Goal: Information Seeking & Learning: Learn about a topic

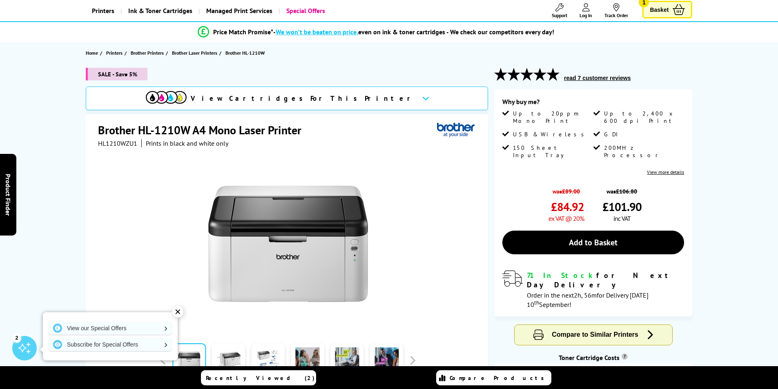
scroll to position [122, 0]
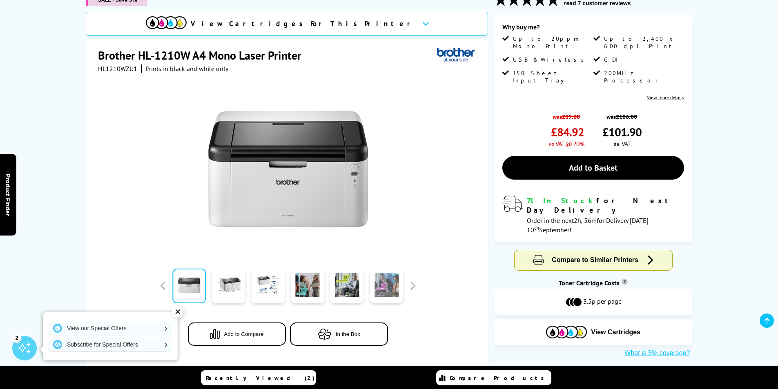
click at [383, 284] on link at bounding box center [385, 286] width 33 height 35
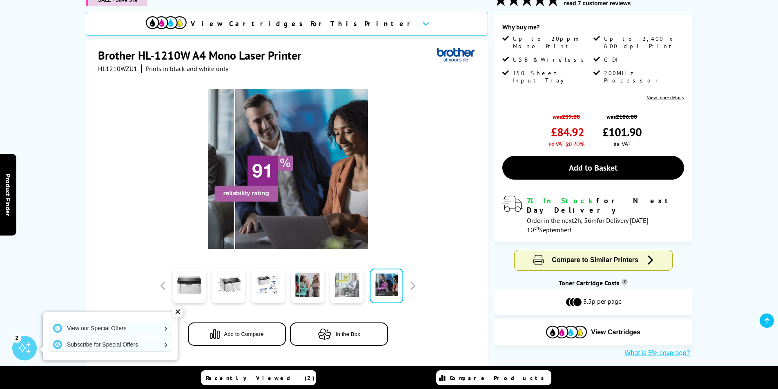
click at [360, 293] on link at bounding box center [346, 286] width 33 height 35
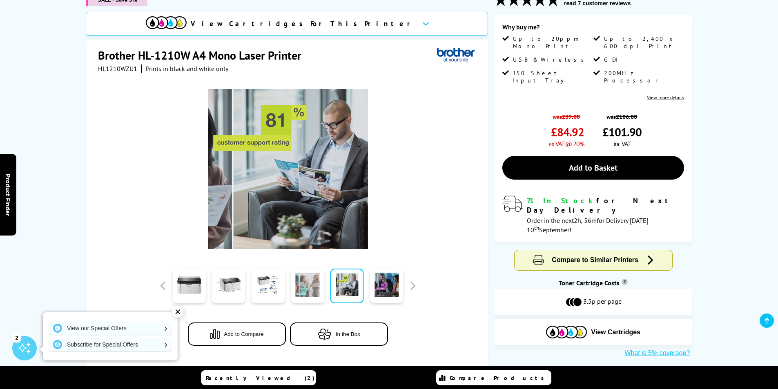
click at [313, 291] on link at bounding box center [307, 286] width 33 height 35
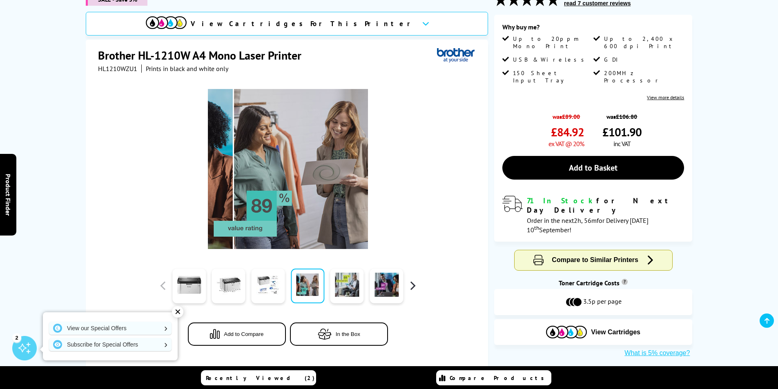
click at [409, 285] on button "button" at bounding box center [412, 286] width 12 height 12
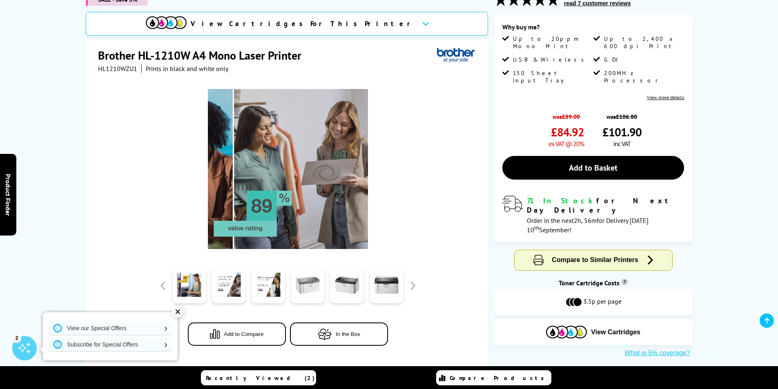
click at [293, 286] on link at bounding box center [307, 286] width 33 height 35
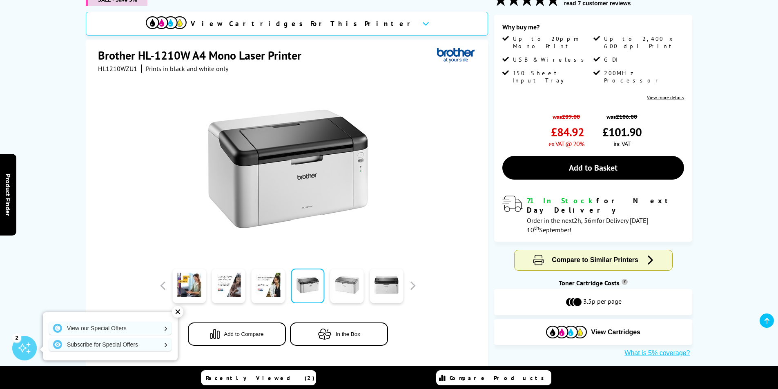
click at [359, 286] on link at bounding box center [346, 286] width 33 height 35
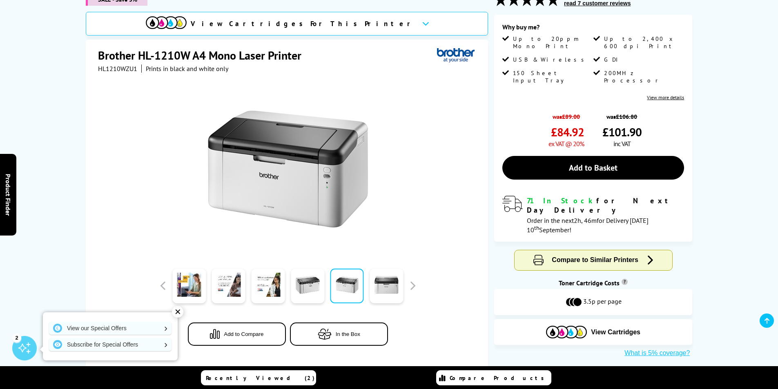
click at [414, 293] on div at bounding box center [287, 285] width 261 height 41
click at [412, 288] on button "button" at bounding box center [412, 286] width 12 height 12
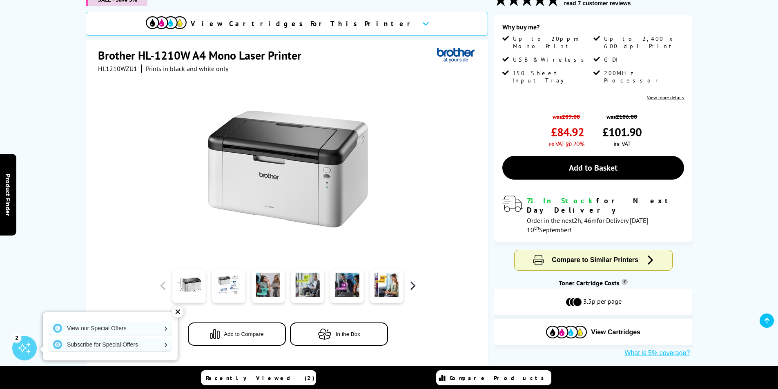
click at [413, 288] on button "button" at bounding box center [412, 286] width 12 height 12
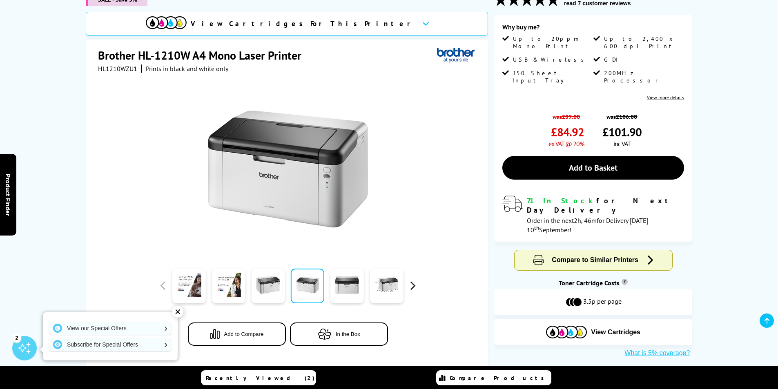
click at [413, 288] on button "button" at bounding box center [412, 286] width 12 height 12
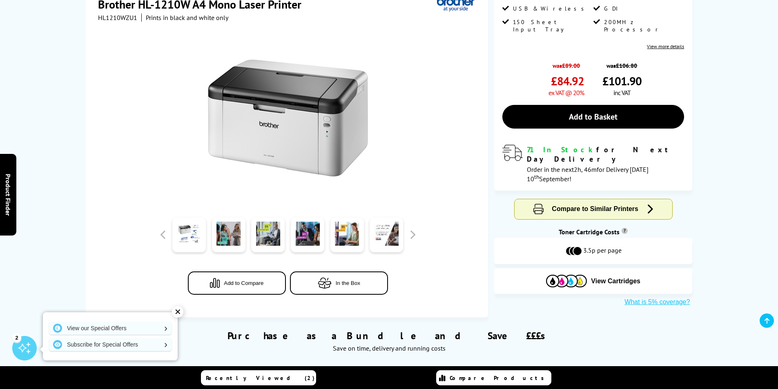
scroll to position [204, 0]
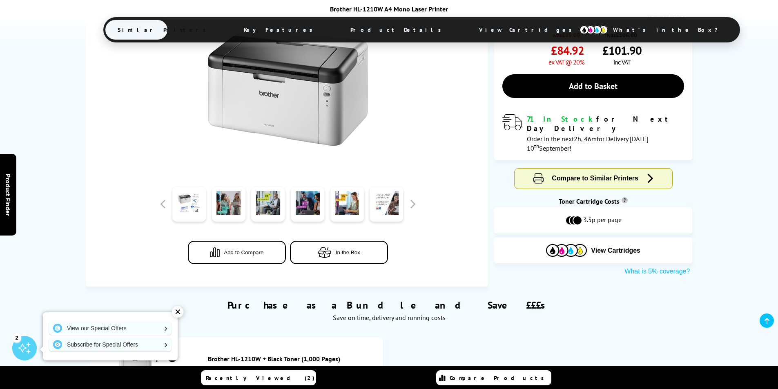
click at [322, 255] on icon "button" at bounding box center [325, 252] width 14 height 11
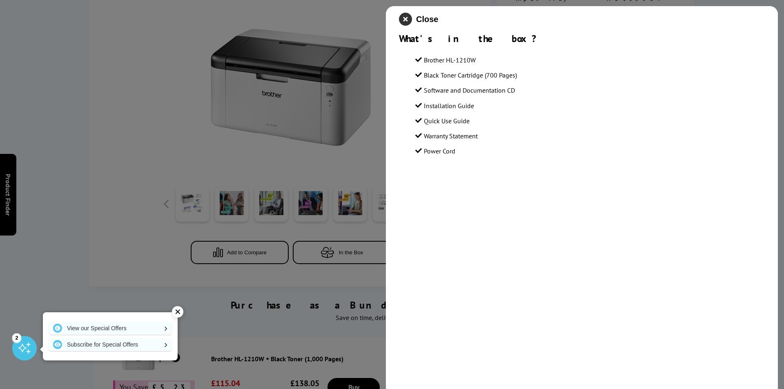
click at [407, 23] on icon "close modal" at bounding box center [405, 19] width 13 height 13
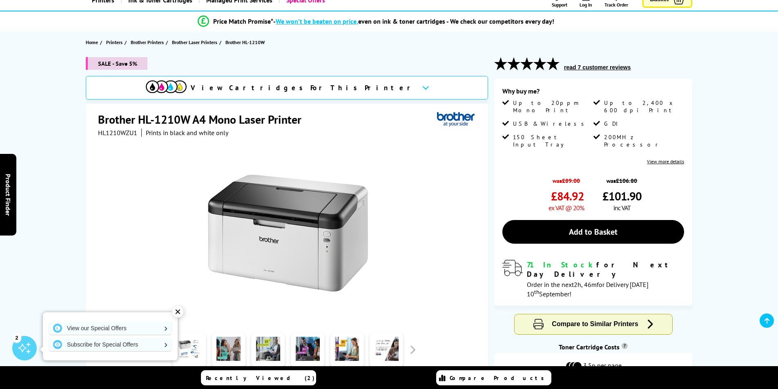
scroll to position [163, 0]
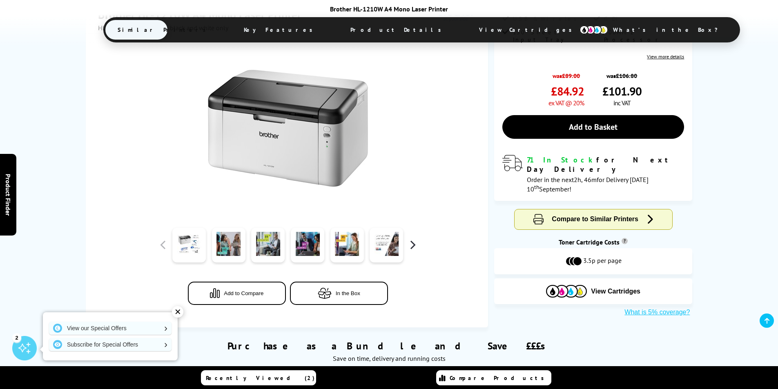
click at [410, 245] on button "button" at bounding box center [412, 245] width 12 height 12
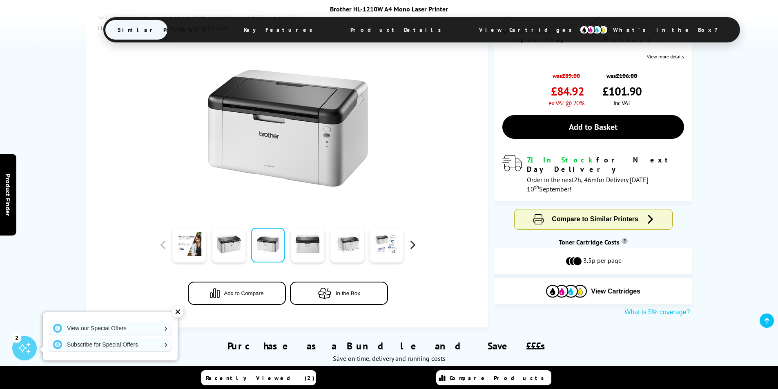
click at [411, 245] on button "button" at bounding box center [412, 245] width 12 height 12
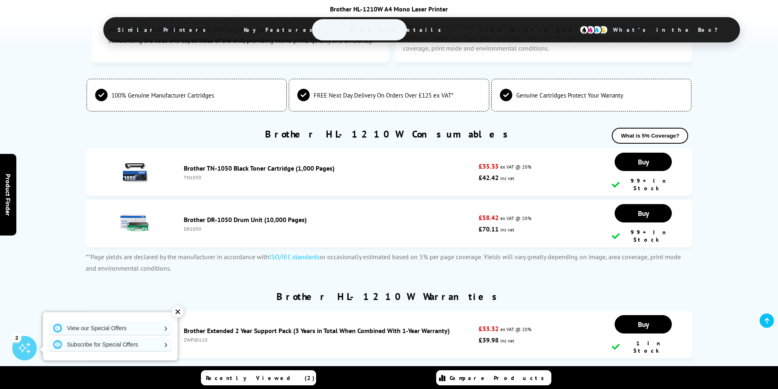
scroll to position [1959, 0]
